Goal: Task Accomplishment & Management: Complete application form

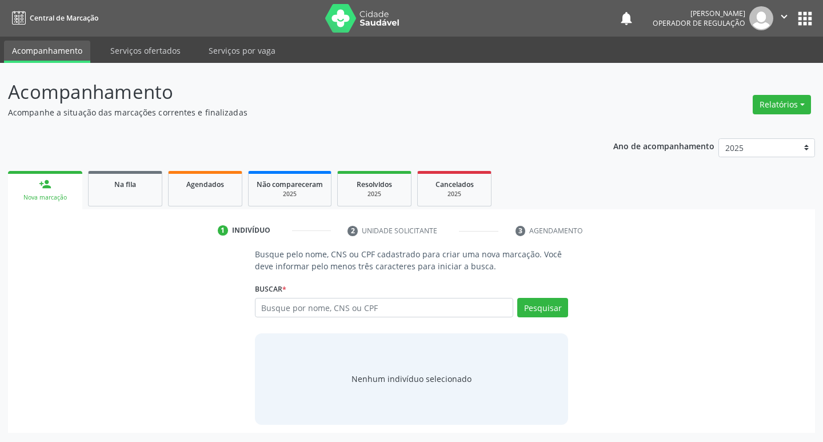
click at [312, 309] on input "text" at bounding box center [384, 307] width 259 height 19
type input "702905527967073"
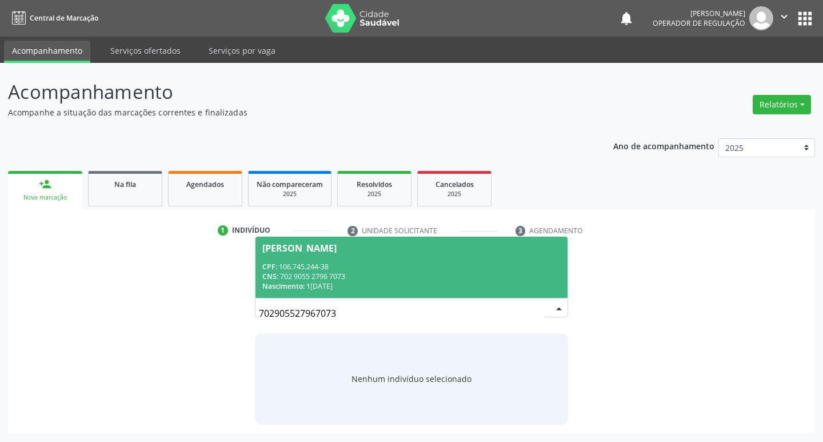
click at [416, 263] on div "CPF: 106.745.244-38" at bounding box center [411, 267] width 299 height 10
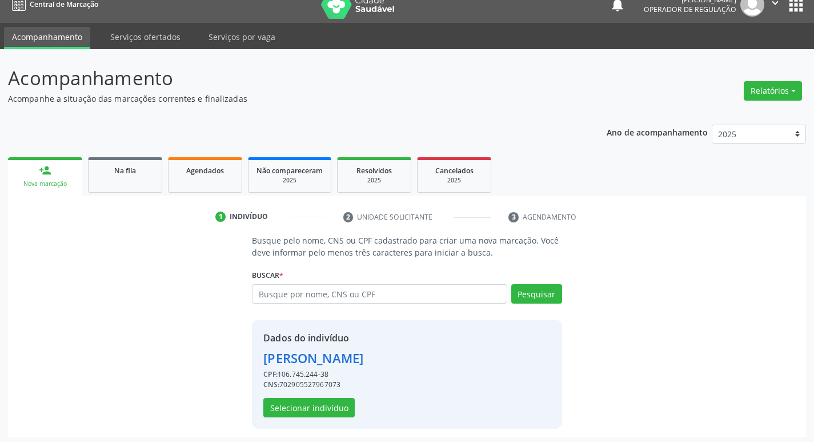
scroll to position [17, 0]
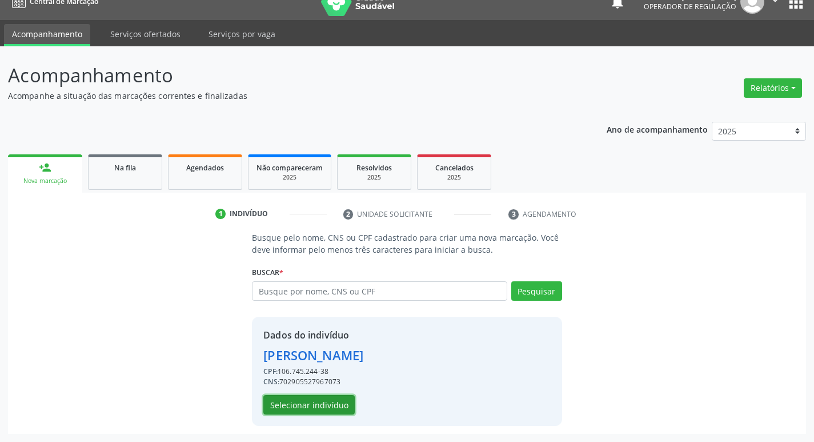
click at [329, 407] on button "Selecionar indivíduo" at bounding box center [308, 404] width 91 height 19
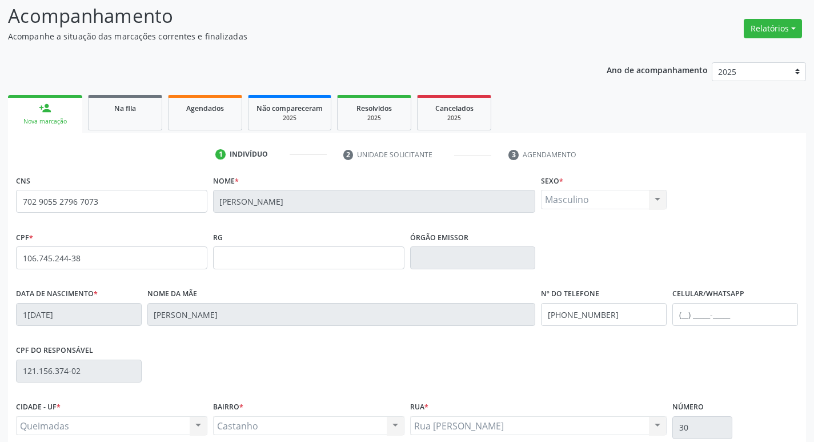
scroll to position [178, 0]
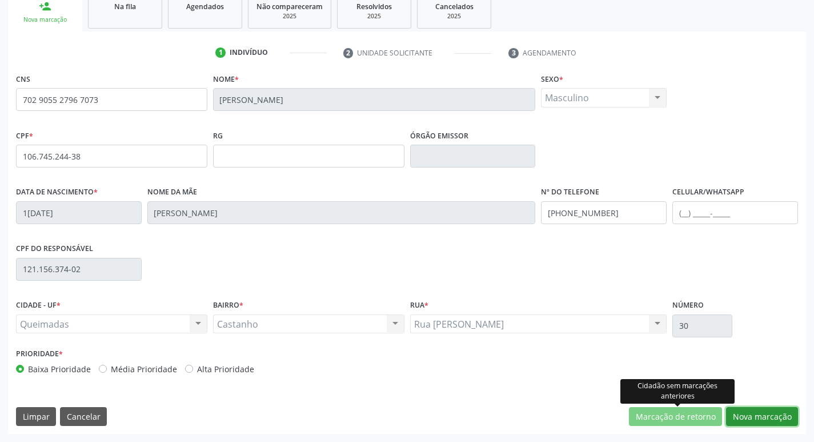
click at [735, 418] on button "Nova marcação" at bounding box center [762, 416] width 72 height 19
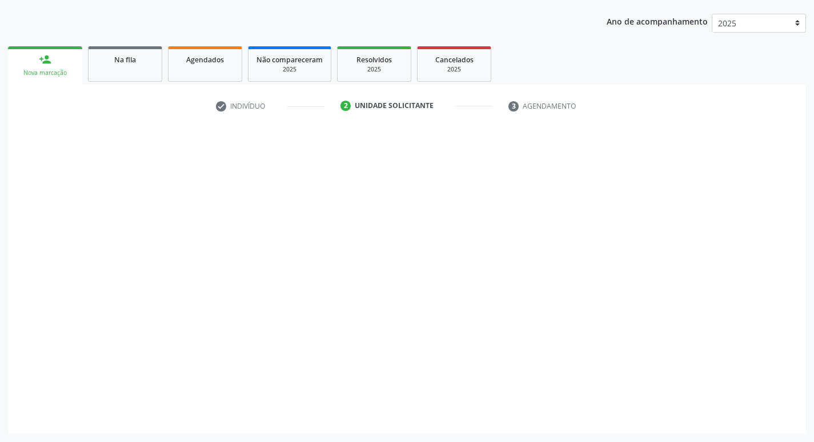
scroll to position [125, 0]
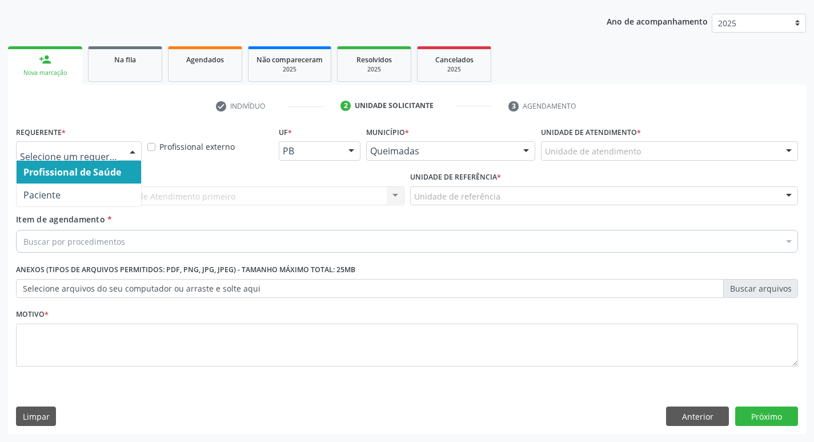
click at [127, 154] on div at bounding box center [132, 151] width 17 height 19
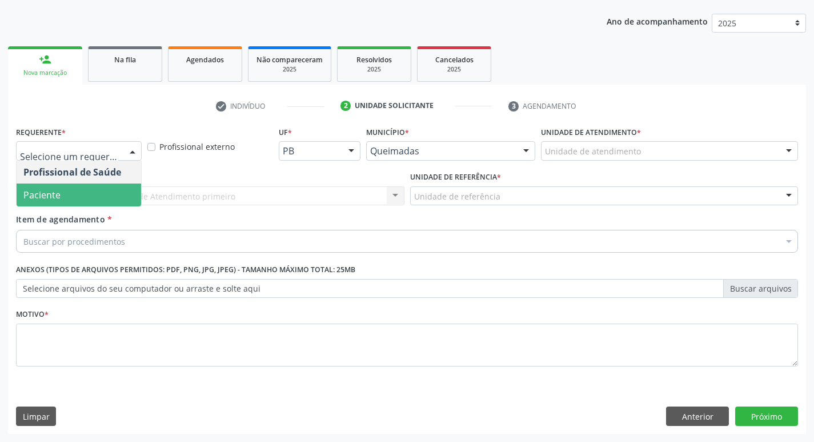
click at [111, 194] on span "Paciente" at bounding box center [79, 194] width 125 height 23
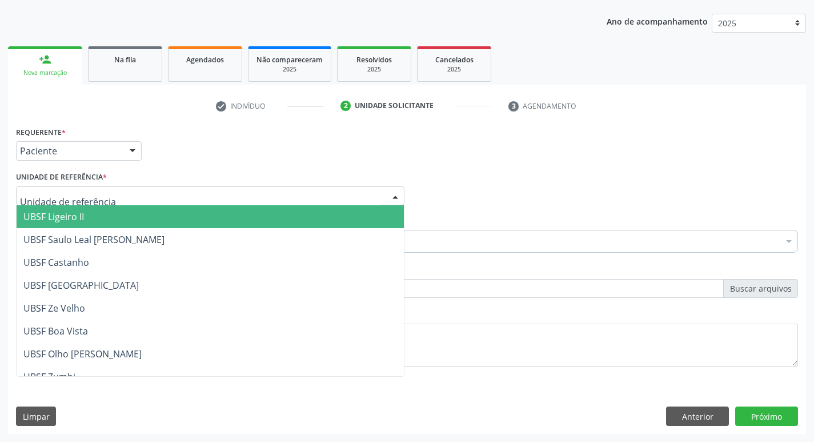
click at [114, 195] on div at bounding box center [210, 195] width 389 height 19
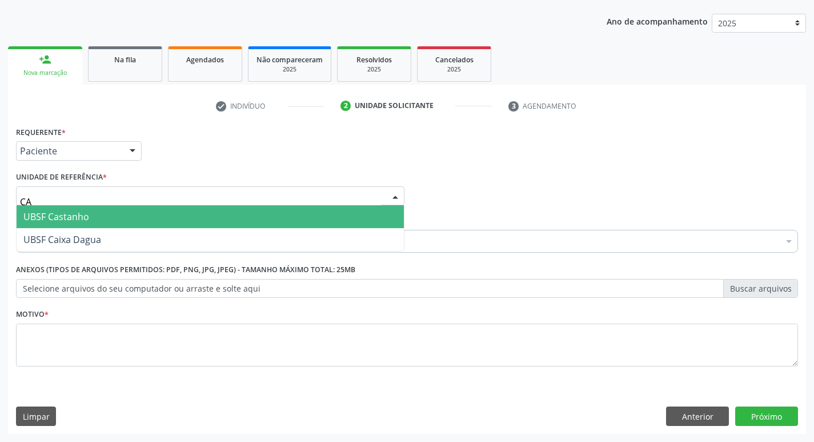
type input "CAS"
click at [118, 209] on span "UBSF Castanho" at bounding box center [210, 216] width 387 height 23
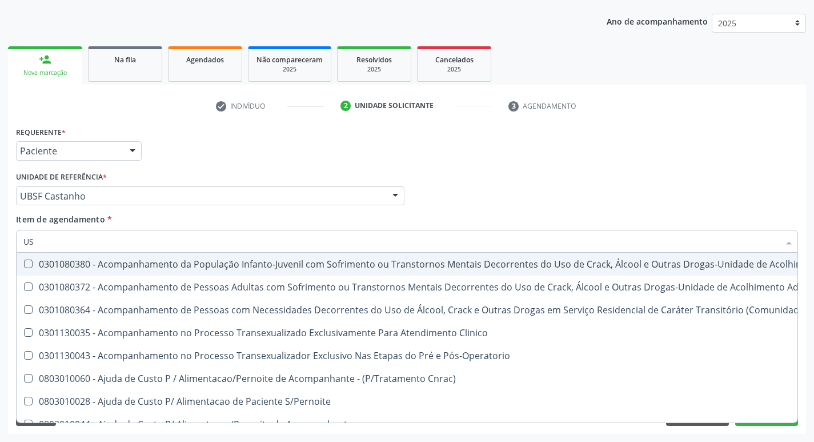
type input "USG"
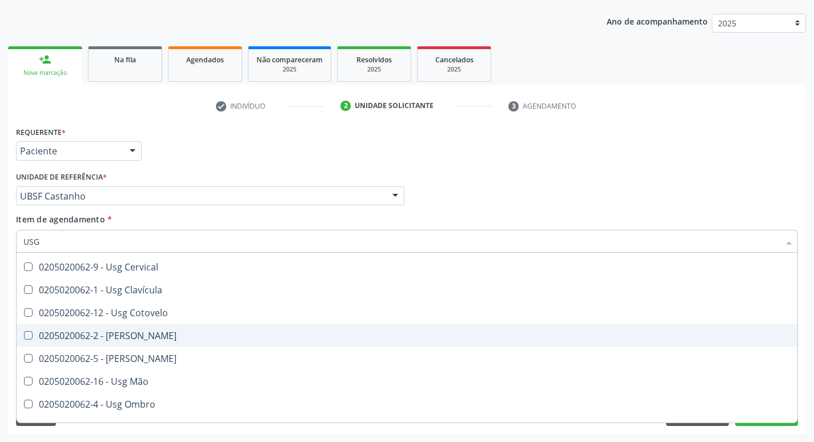
scroll to position [171, 0]
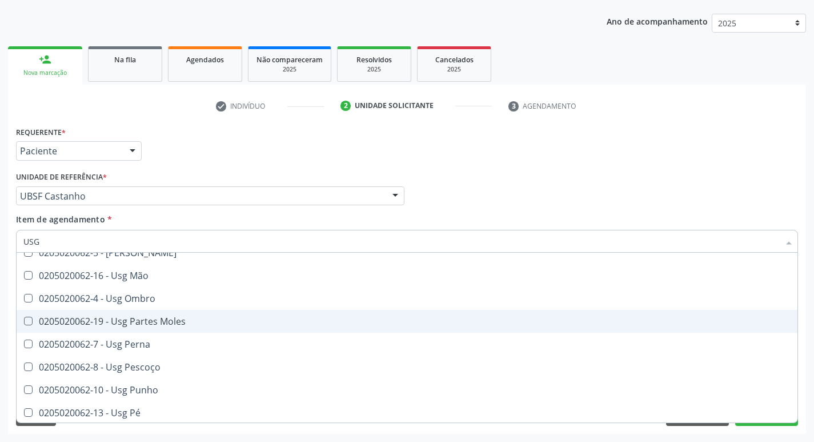
click at [265, 329] on span "0205020062-19 - Usg Partes Moles" at bounding box center [407, 321] width 781 height 23
checkbox Moles "true"
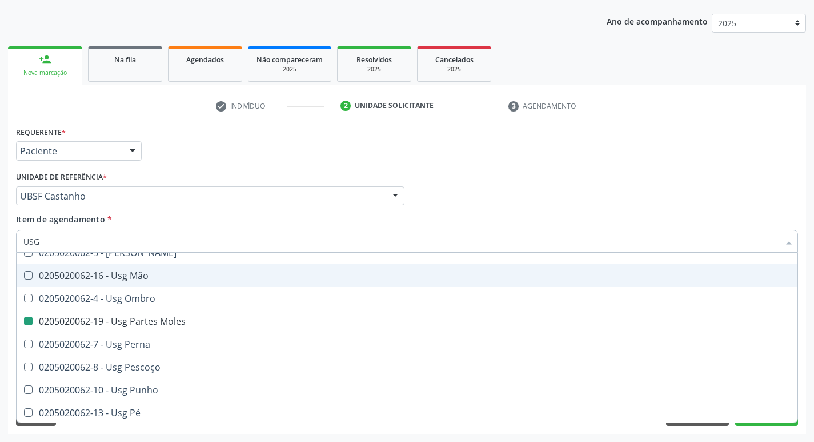
click at [435, 169] on div "Profissional Solicitante Por favor, selecione a Unidade de Atendimento primeiro…" at bounding box center [407, 191] width 788 height 45
checkbox Braço "true"
checkbox Moles "false"
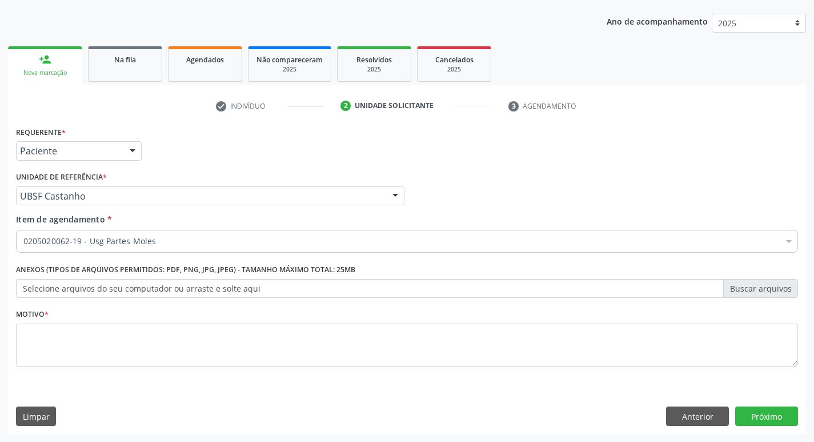
scroll to position [0, 0]
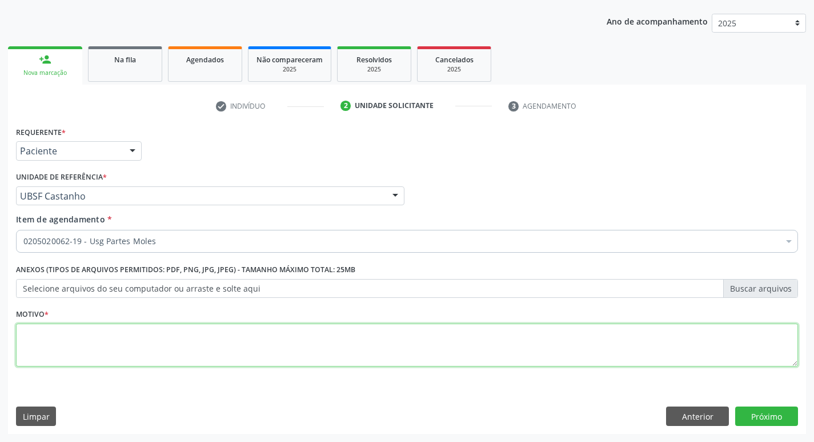
click at [69, 338] on textarea at bounding box center [407, 344] width 782 height 43
type textarea "CISTO/ NODULO EM REGIÃO DORSAL ESQUERDO."
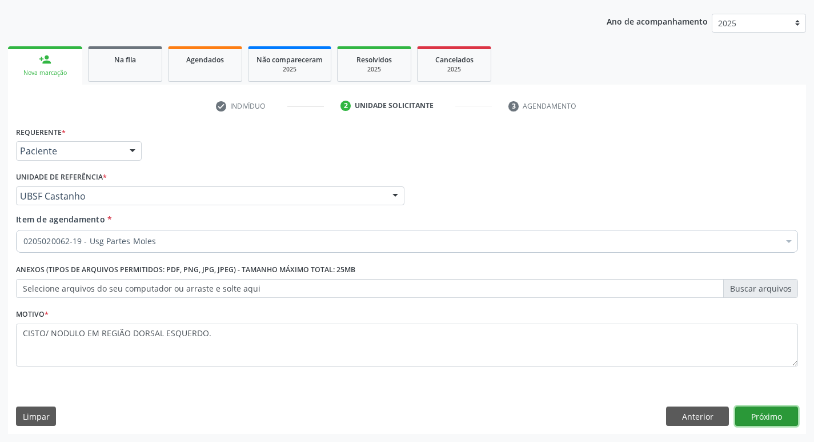
click at [741, 413] on button "Próximo" at bounding box center [767, 415] width 63 height 19
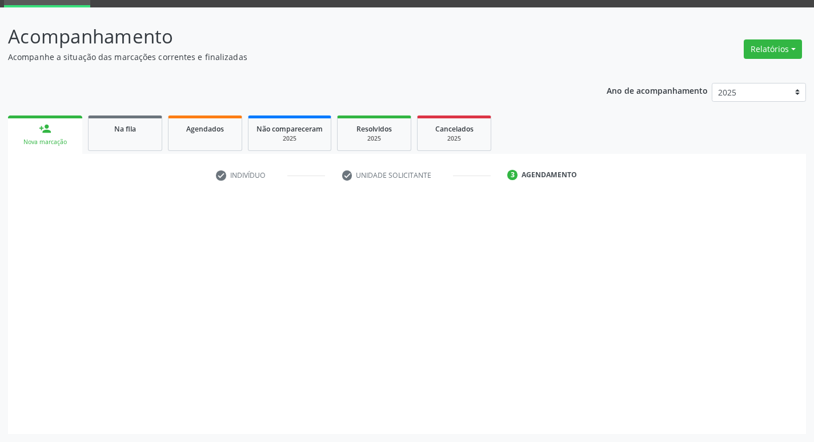
scroll to position [55, 0]
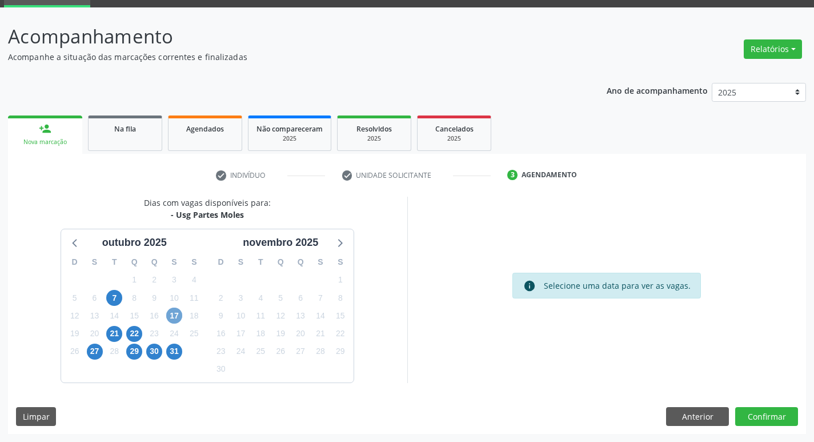
click at [178, 314] on span "17" at bounding box center [174, 315] width 16 height 16
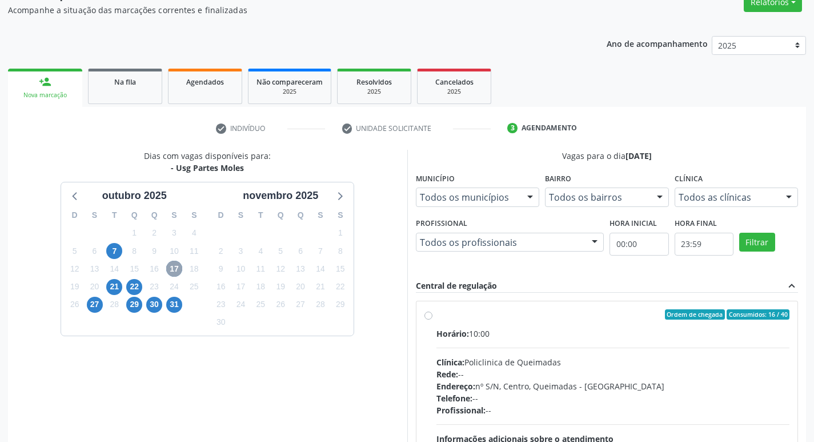
scroll to position [170, 0]
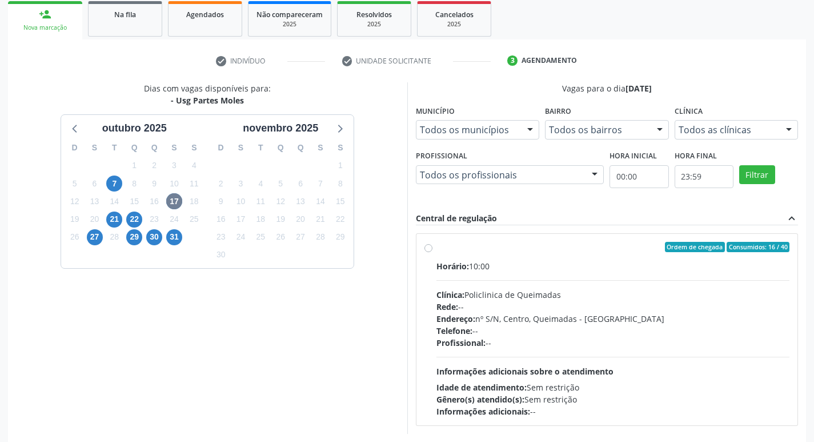
click at [623, 253] on label "Ordem de chegada Consumidos: 16 / 40 Horário: 10:00 Clínica: Policlinica de Que…" at bounding box center [614, 329] width 354 height 175
click at [433, 252] on input "Ordem de chegada Consumidos: 16 / 40 Horário: 10:00 Clínica: Policlinica de Que…" at bounding box center [429, 247] width 8 height 10
radio input "true"
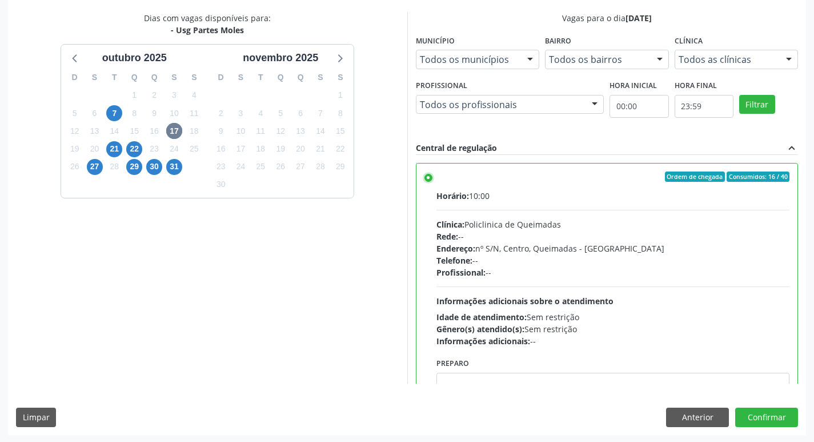
scroll to position [241, 0]
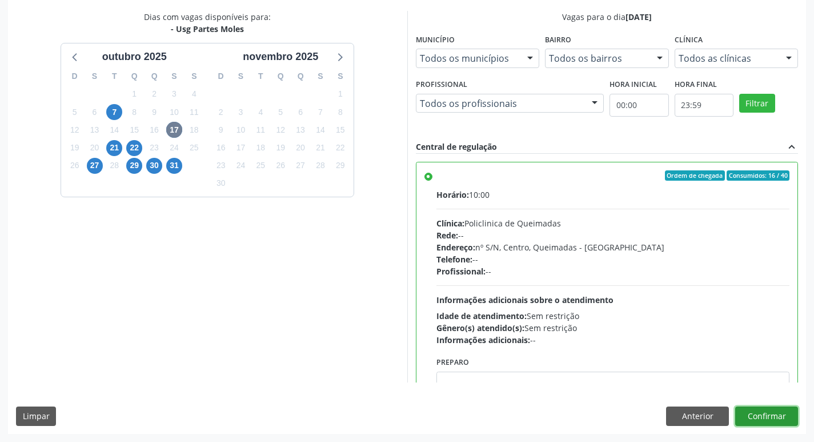
click at [761, 415] on button "Confirmar" at bounding box center [767, 415] width 63 height 19
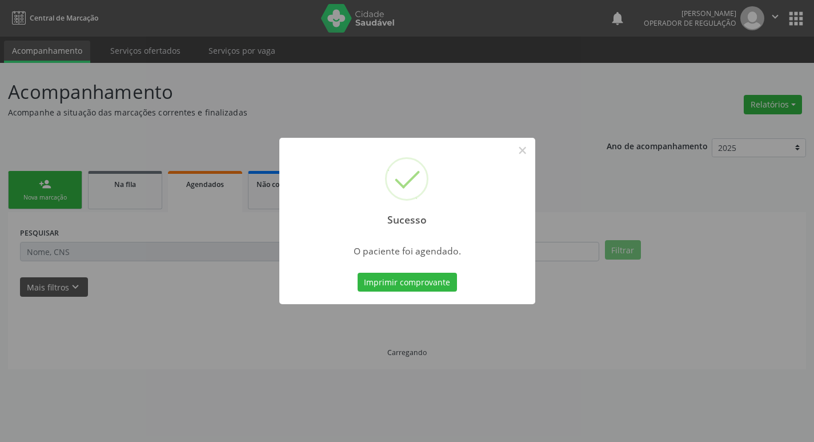
scroll to position [0, 0]
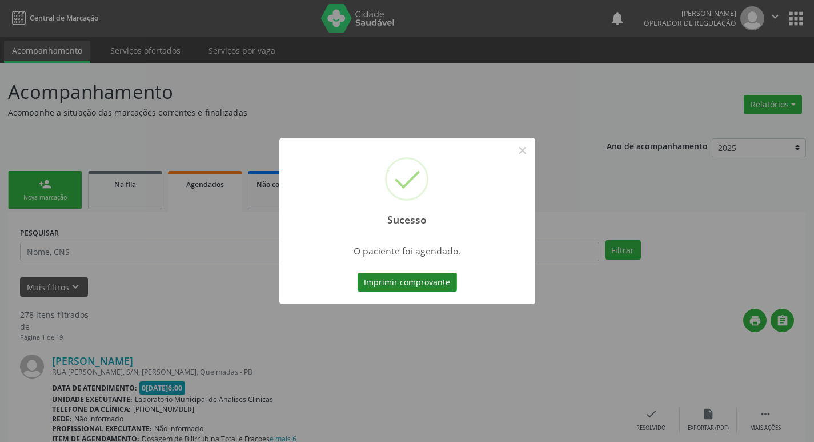
click at [430, 279] on button "Imprimir comprovante" at bounding box center [407, 282] width 99 height 19
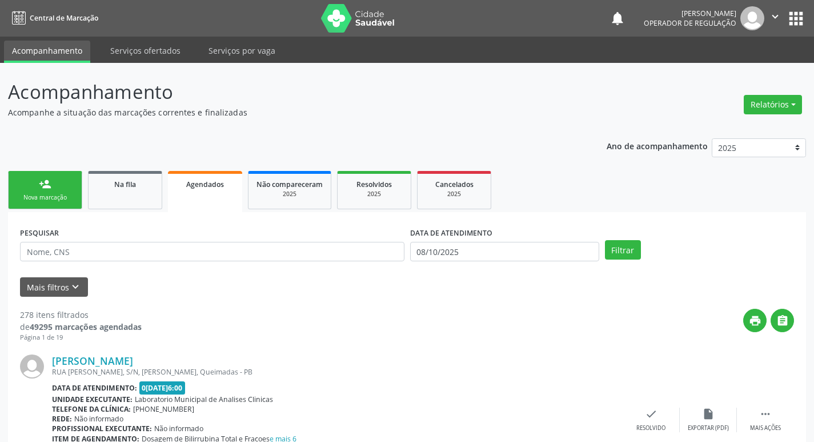
click at [61, 189] on link "person_add Nova marcação" at bounding box center [45, 190] width 74 height 38
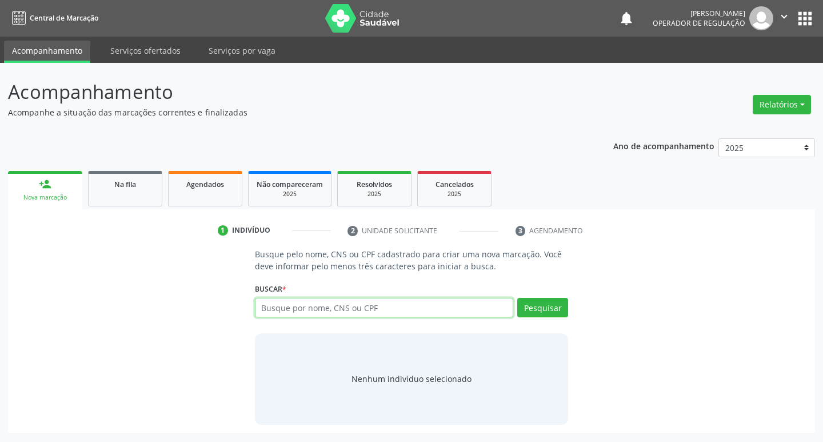
click at [298, 311] on input "text" at bounding box center [384, 307] width 259 height 19
type input "704002838697460"
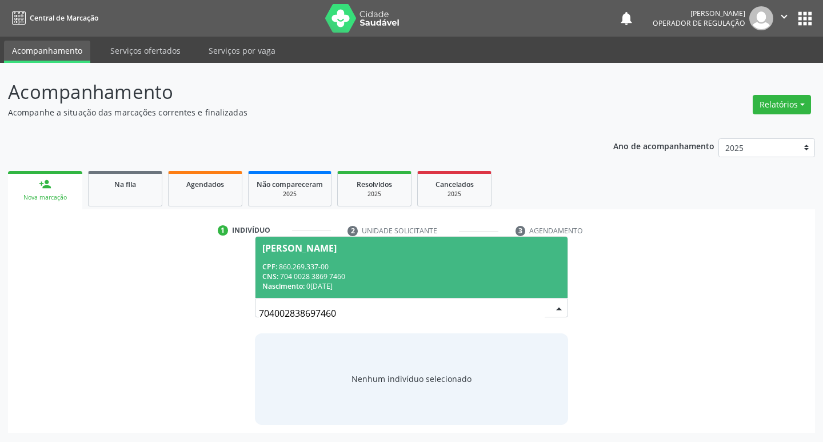
click at [454, 251] on div "[PERSON_NAME]" at bounding box center [411, 247] width 299 height 9
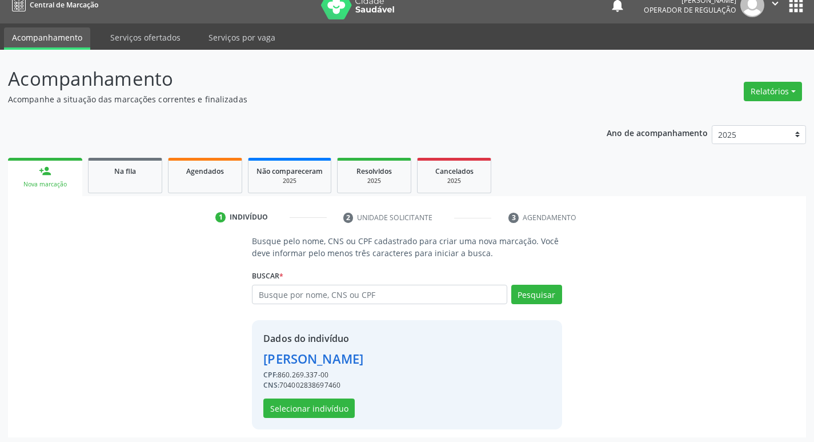
scroll to position [17, 0]
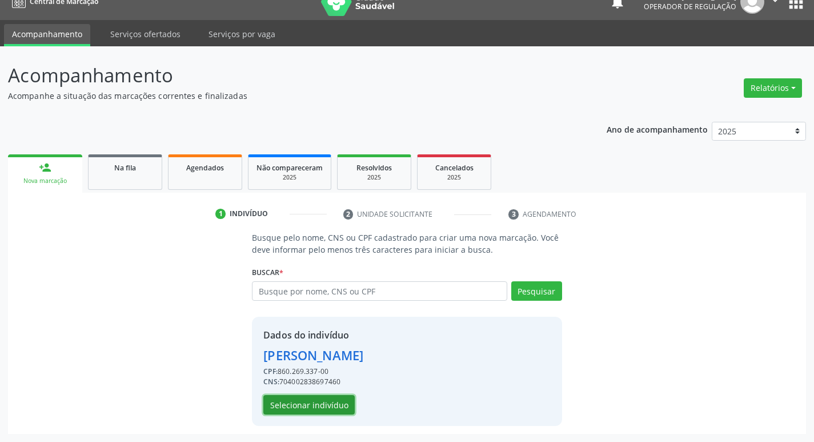
click at [310, 405] on button "Selecionar indivíduo" at bounding box center [308, 404] width 91 height 19
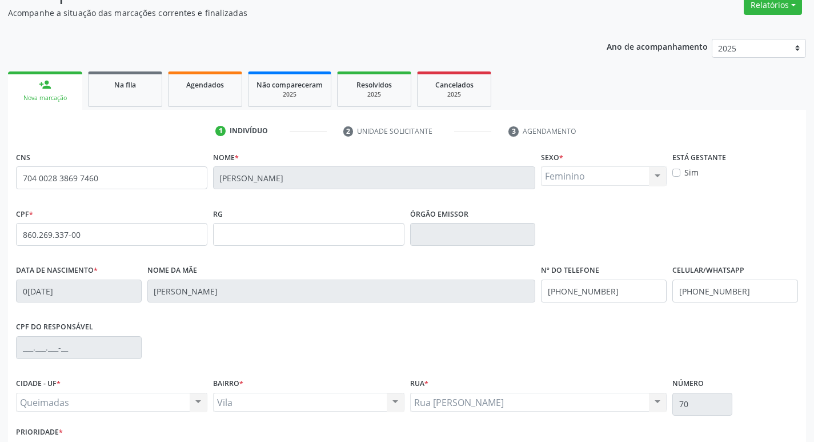
scroll to position [178, 0]
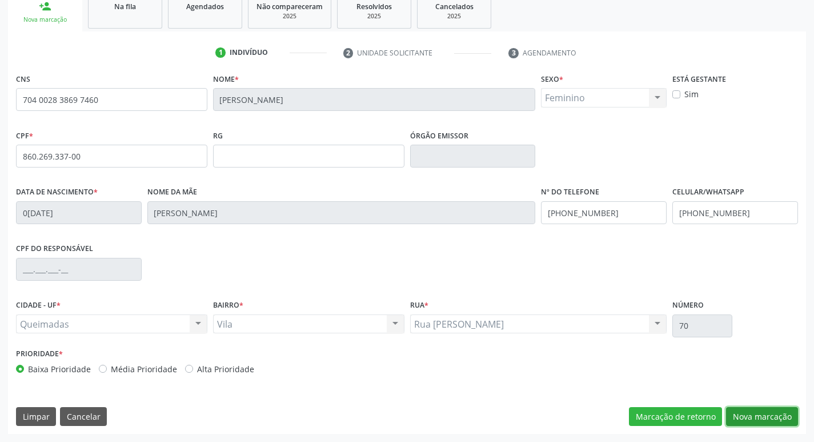
click at [741, 407] on button "Nova marcação" at bounding box center [762, 416] width 72 height 19
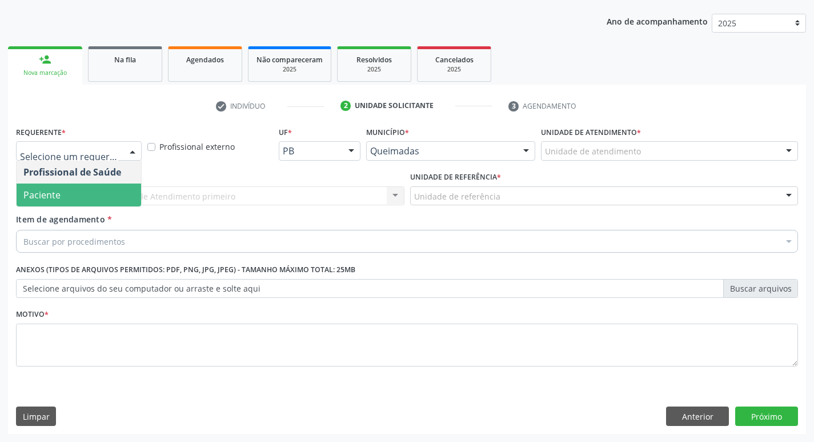
click at [68, 198] on span "Paciente" at bounding box center [79, 194] width 125 height 23
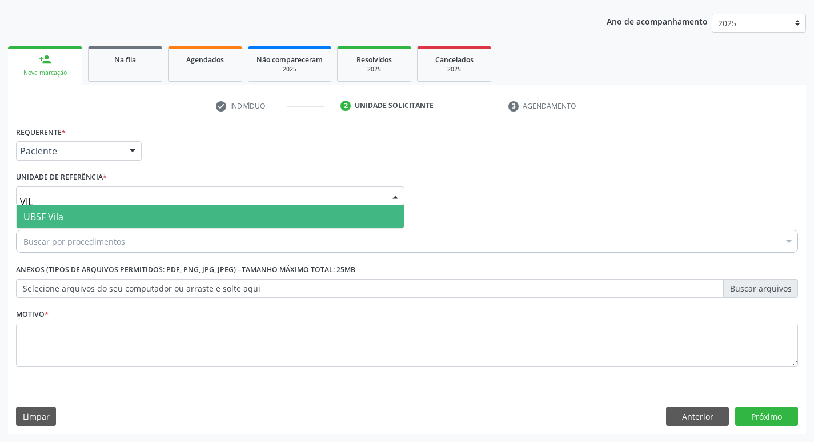
type input "VILA"
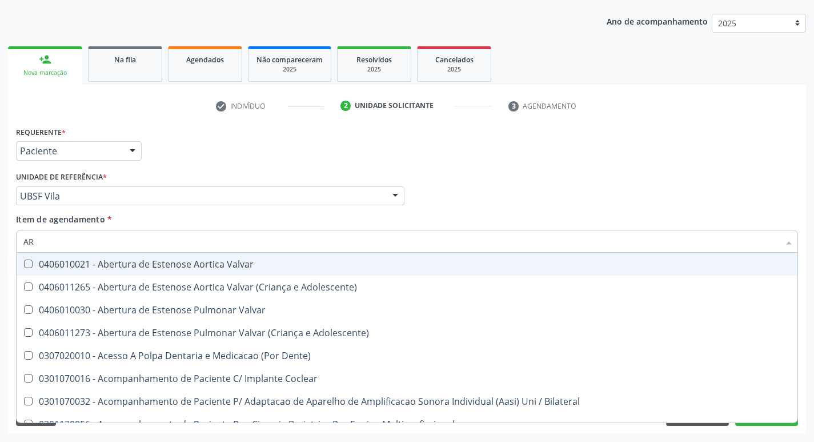
type input "A"
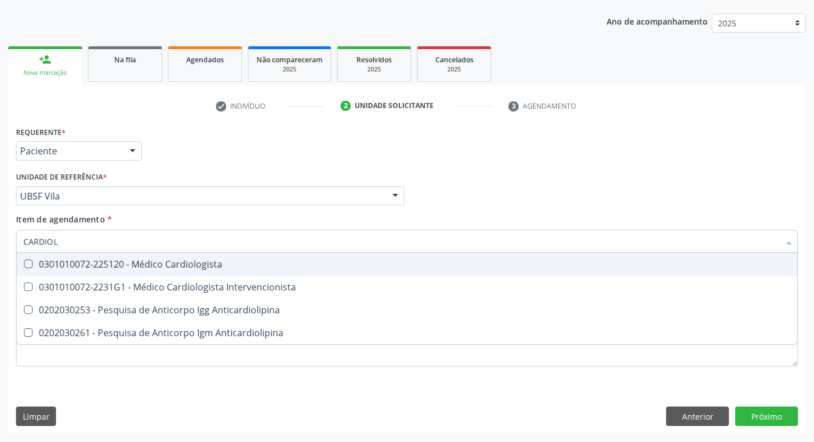
type input "CARDIOLO"
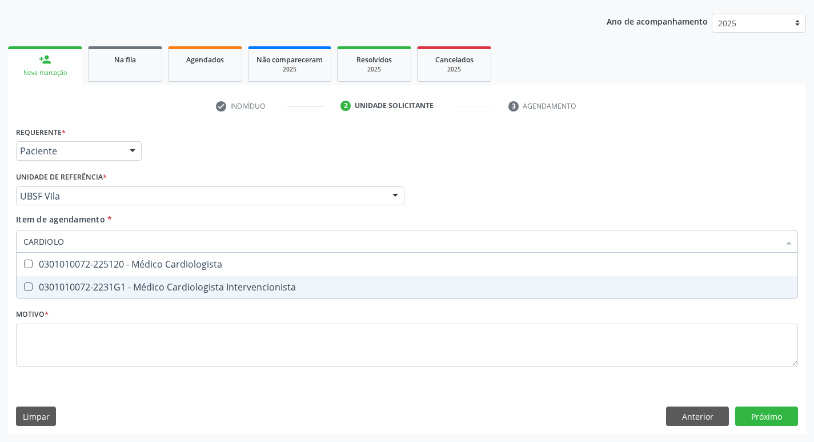
click at [99, 291] on div "0301010072-2231G1 - Médico Cardiologista Intervencionista" at bounding box center [407, 286] width 768 height 9
checkbox Intervencionista "true"
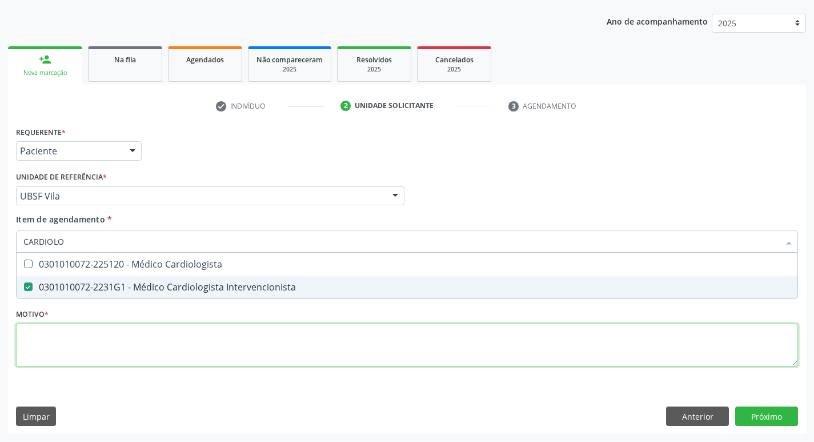
click at [85, 339] on div "Requerente * Paciente Profissional de Saúde Paciente Nenhum resultado encontrad…" at bounding box center [407, 252] width 782 height 259
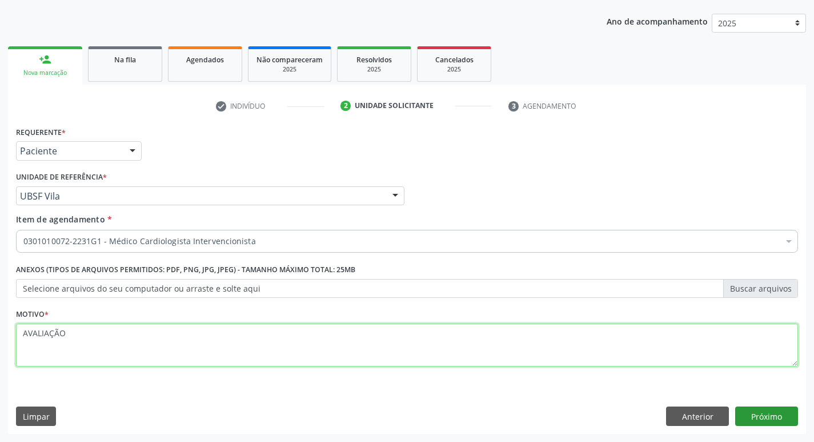
type textarea "AVALIAÇÃO"
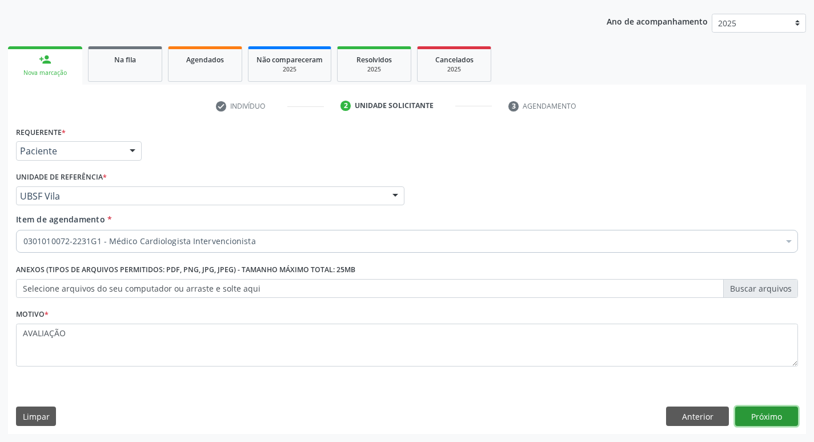
click at [781, 410] on button "Próximo" at bounding box center [767, 415] width 63 height 19
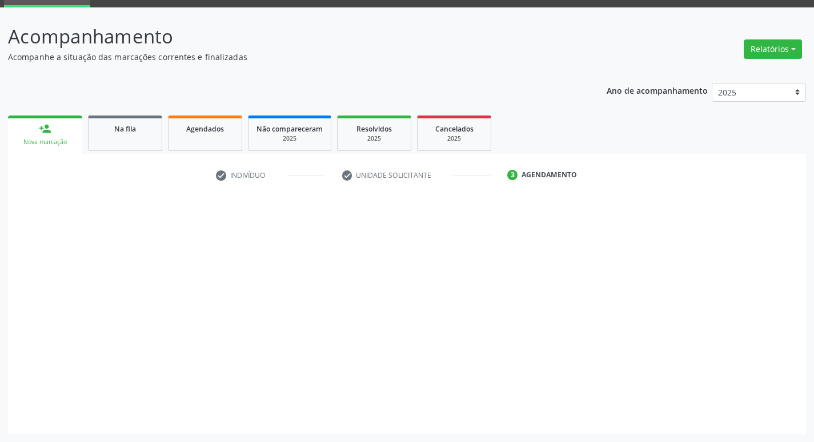
scroll to position [55, 0]
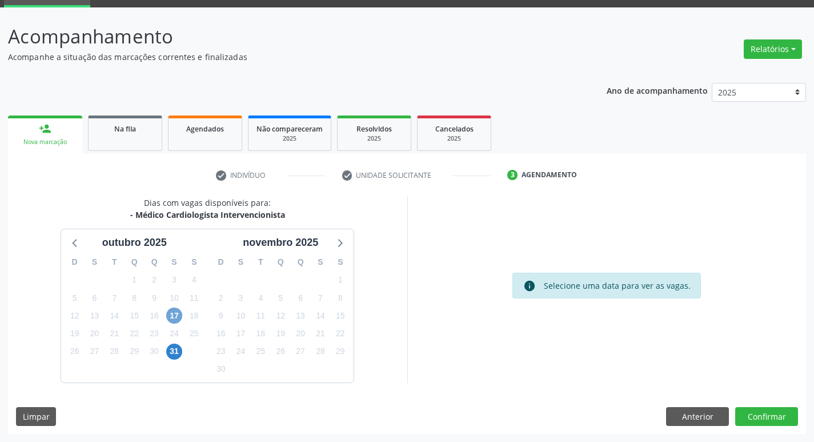
click at [181, 316] on span "17" at bounding box center [174, 315] width 16 height 16
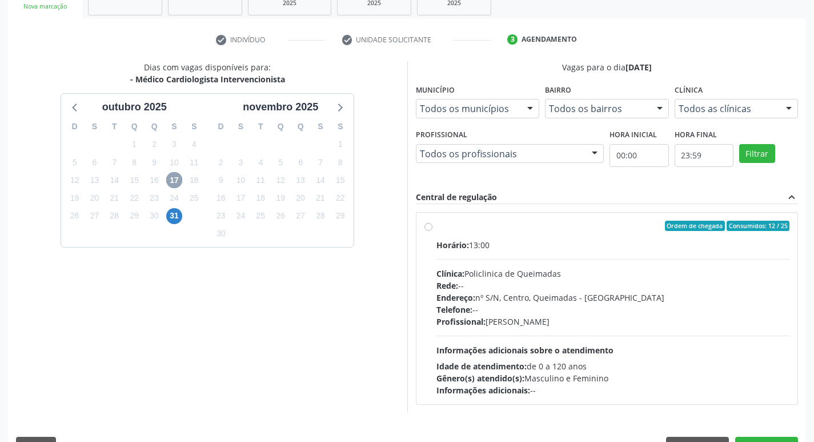
scroll to position [221, 0]
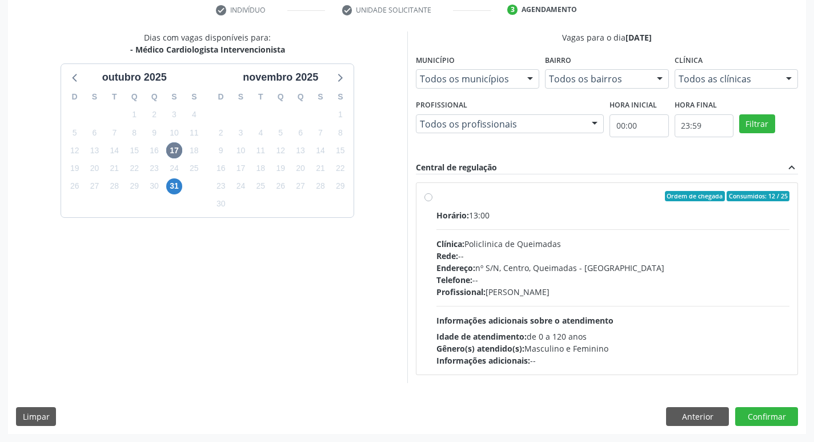
click at [600, 222] on div "Horário: 13:00 Clínica: Policlinica de Queimadas Rede: -- Endereço: nº S/N, Cen…" at bounding box center [614, 287] width 354 height 157
click at [433, 201] on input "Ordem de chegada Consumidos: 12 / 25 Horário: 13:00 Clínica: Policlinica de Que…" at bounding box center [429, 196] width 8 height 10
radio input "true"
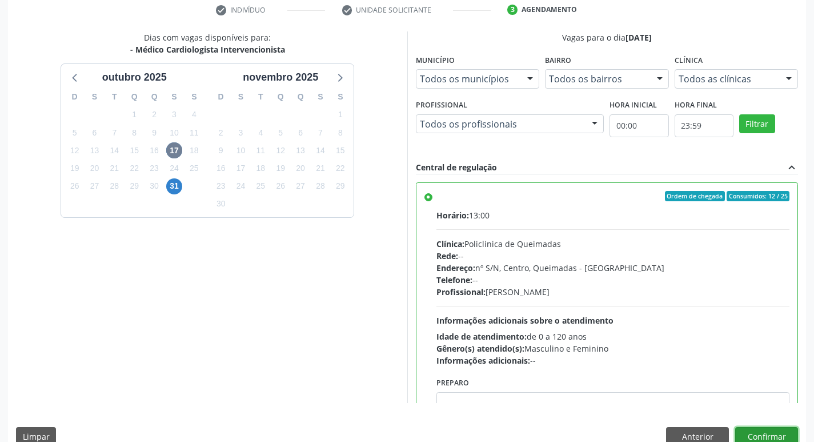
click at [763, 434] on button "Confirmar" at bounding box center [767, 436] width 63 height 19
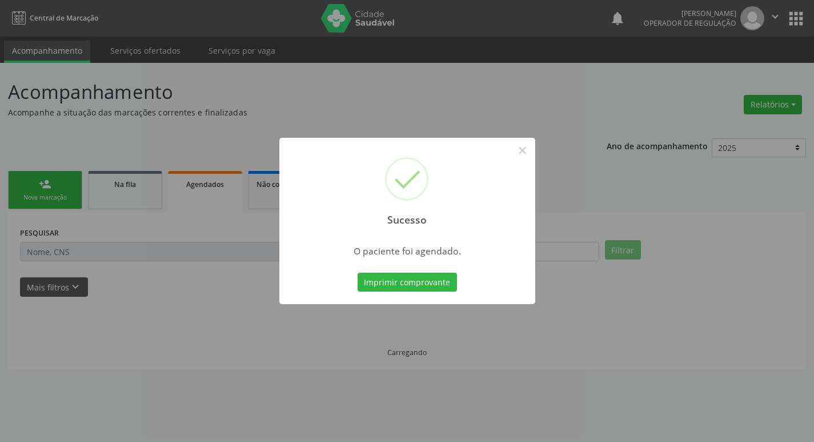
scroll to position [0, 0]
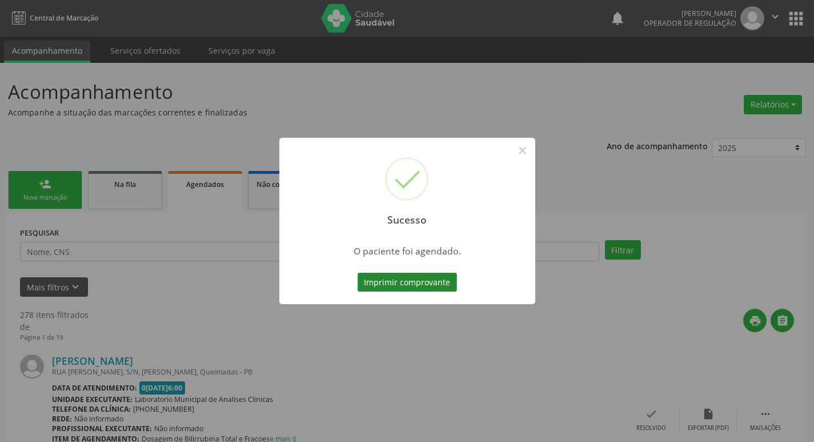
click at [394, 289] on button "Imprimir comprovante" at bounding box center [407, 282] width 99 height 19
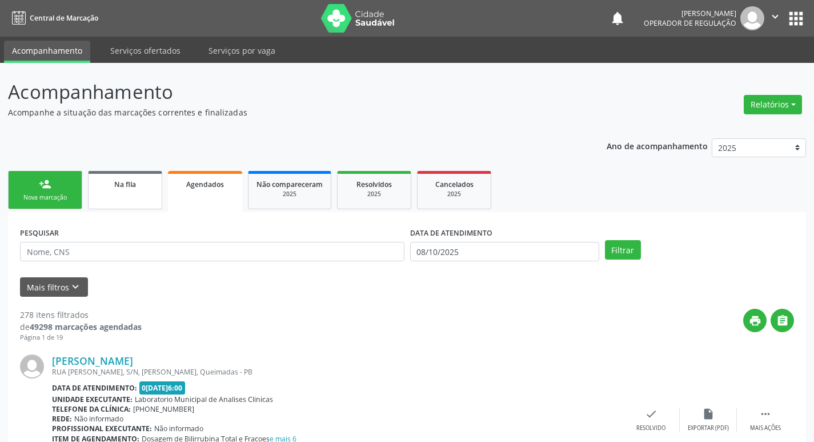
click at [104, 192] on link "Na fila" at bounding box center [125, 190] width 74 height 38
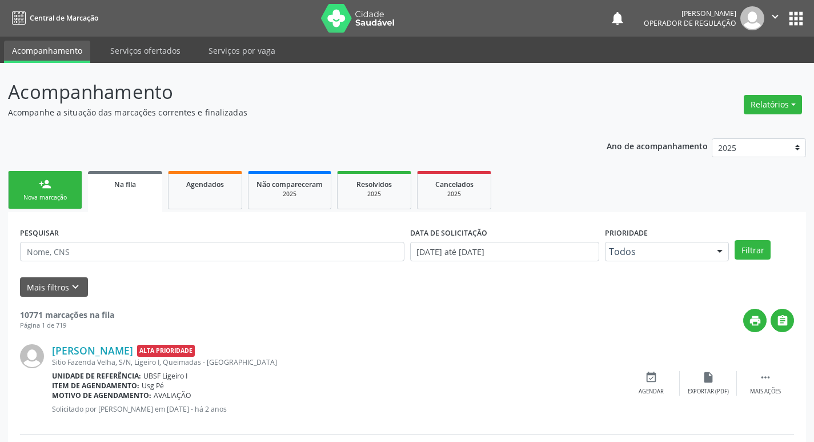
click at [53, 190] on link "person_add Nova marcação" at bounding box center [45, 190] width 74 height 38
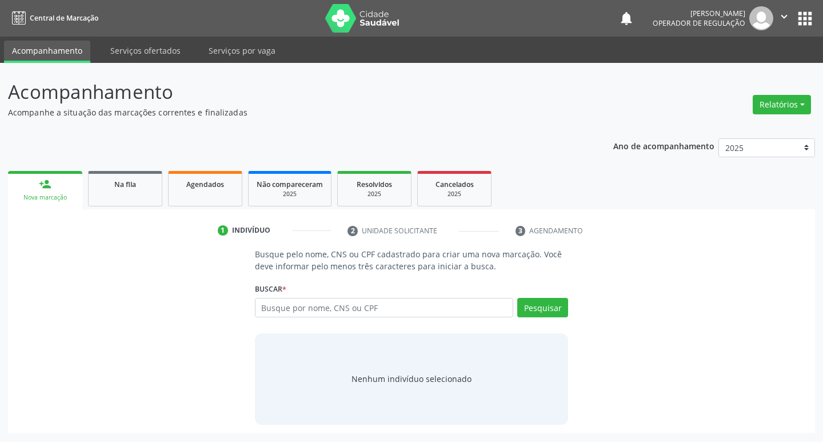
click at [718, 263] on div "Busque pelo nome, CNS ou CPF cadastrado para criar uma nova marcação. Você deve…" at bounding box center [411, 336] width 791 height 176
drag, startPoint x: 796, startPoint y: 1, endPoint x: 443, endPoint y: 93, distance: 364.6
click at [443, 93] on p "Acompanhamento" at bounding box center [290, 92] width 565 height 29
click at [785, 12] on icon "" at bounding box center [784, 16] width 13 height 13
click at [673, 67] on div "Acompanhamento Acompanhe a situação das marcações correntes e finalizadas Relat…" at bounding box center [411, 252] width 823 height 379
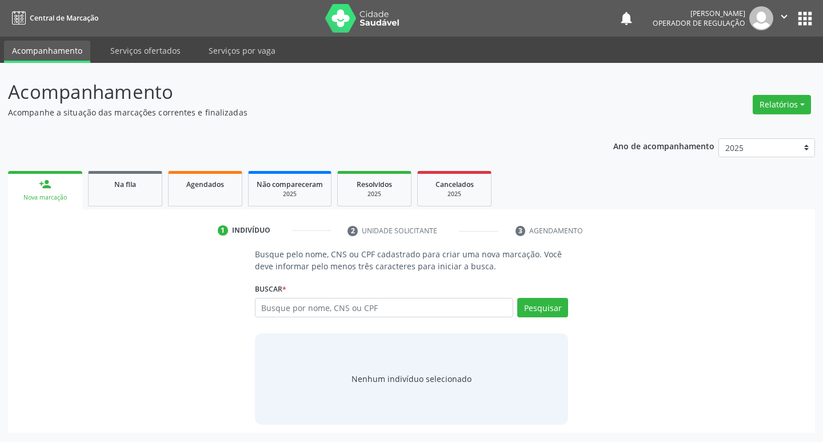
drag, startPoint x: 792, startPoint y: 22, endPoint x: 793, endPoint y: 38, distance: 16.6
click at [793, 22] on button "" at bounding box center [784, 18] width 22 height 24
click at [782, 74] on link "Sair" at bounding box center [755, 70] width 79 height 16
